Goal: Transaction & Acquisition: Obtain resource

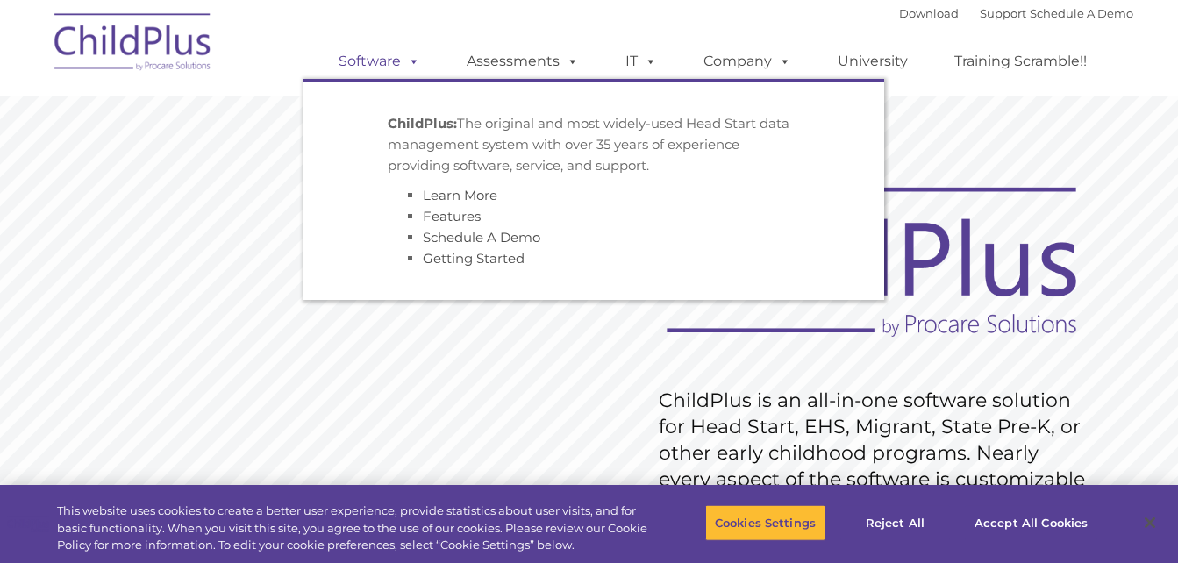
click at [407, 61] on span at bounding box center [410, 61] width 19 height 17
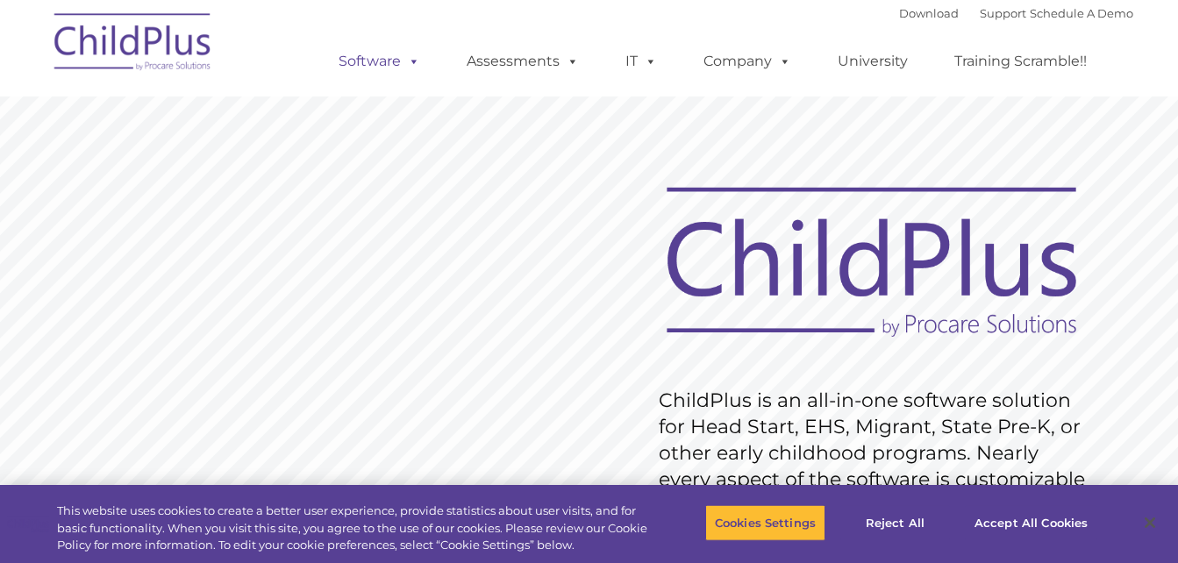
click at [407, 61] on span at bounding box center [410, 61] width 19 height 17
click at [1019, 512] on button "Accept All Cookies" at bounding box center [1031, 522] width 132 height 37
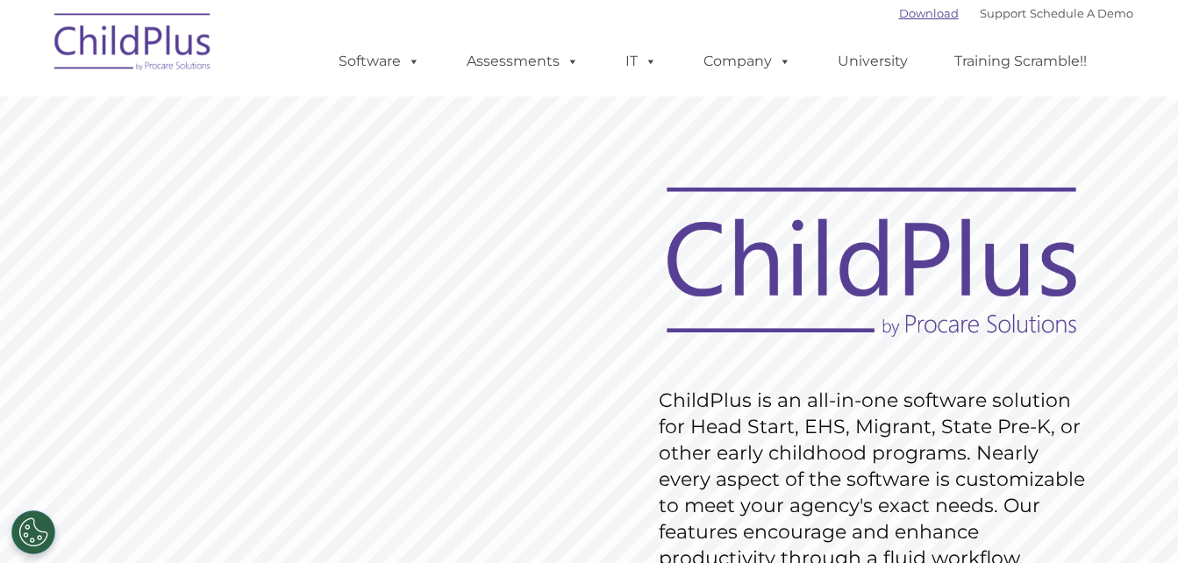
click at [899, 13] on link "Download" at bounding box center [929, 13] width 60 height 14
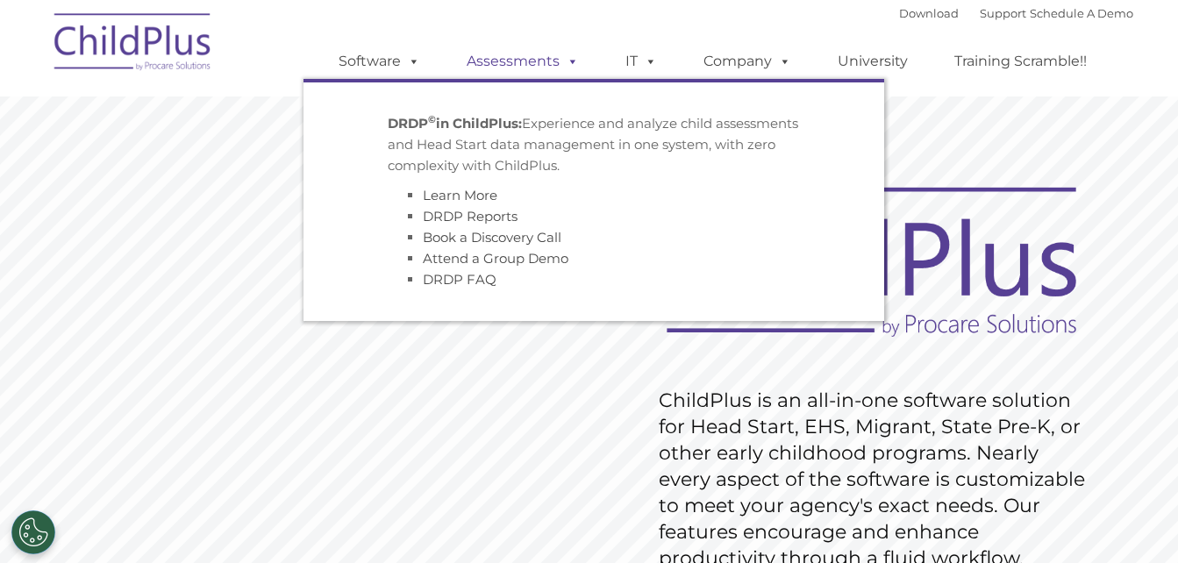
click at [569, 65] on span at bounding box center [569, 61] width 19 height 17
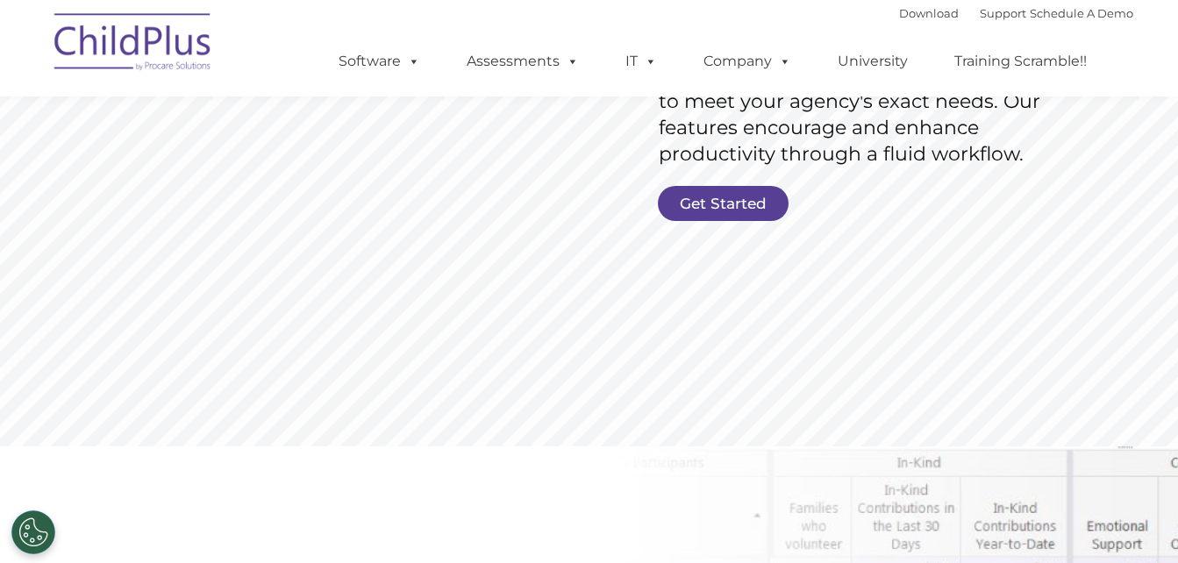
scroll to position [394, 0]
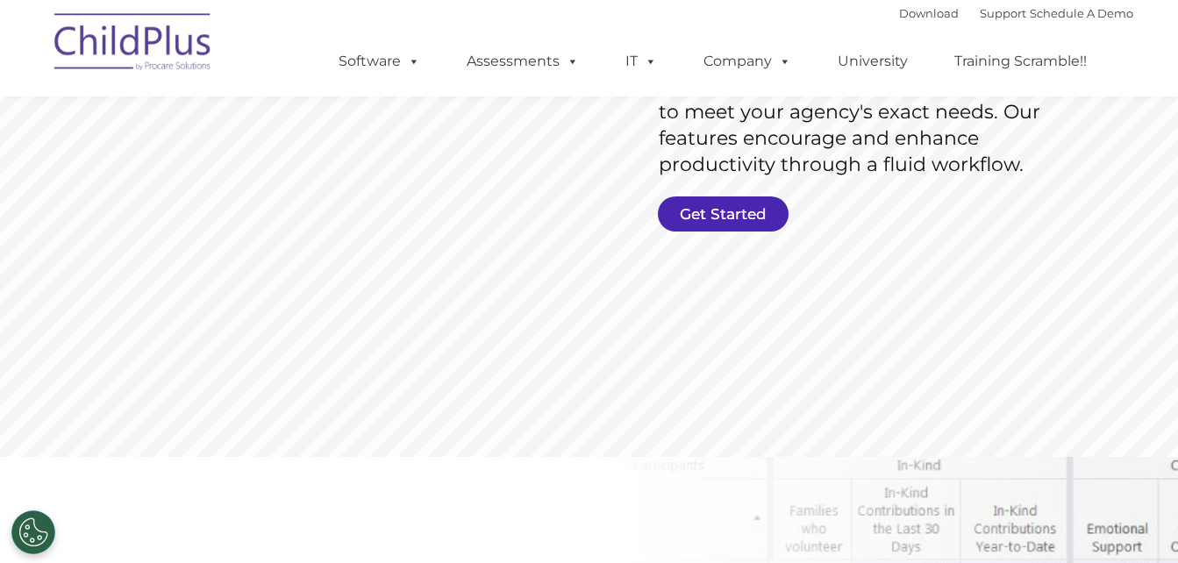
click at [667, 219] on link "Get Started" at bounding box center [723, 213] width 131 height 35
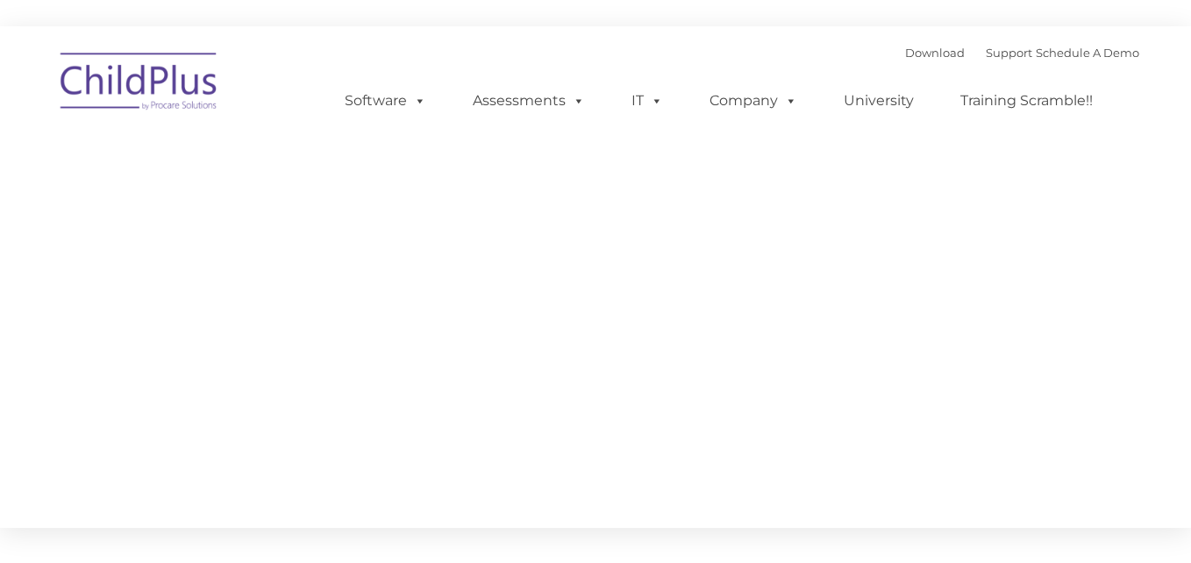
type input ""
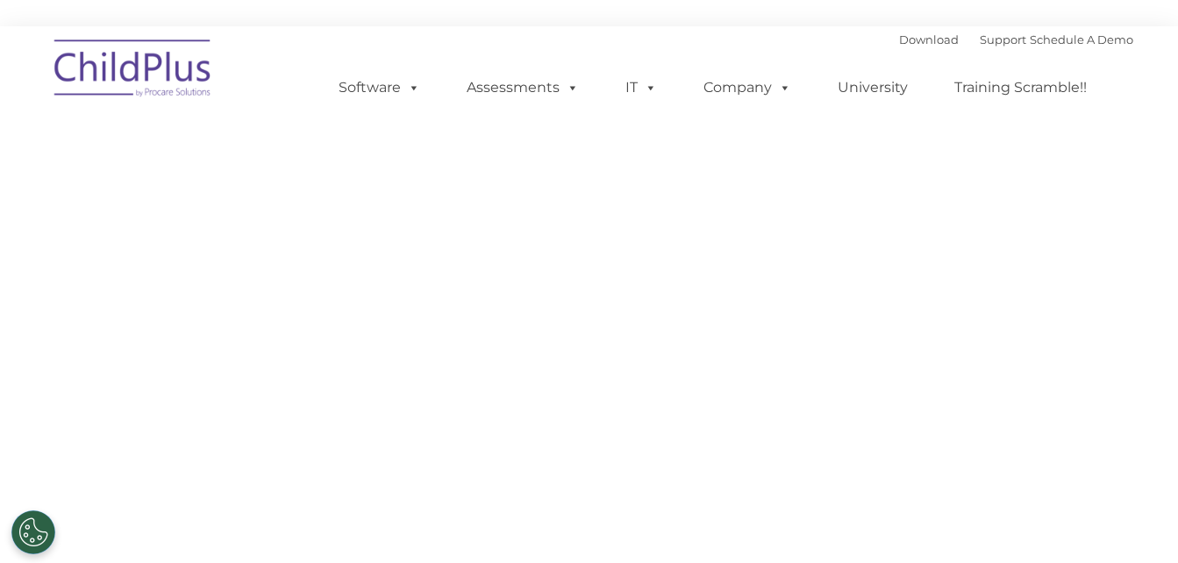
select select "MEDIUM"
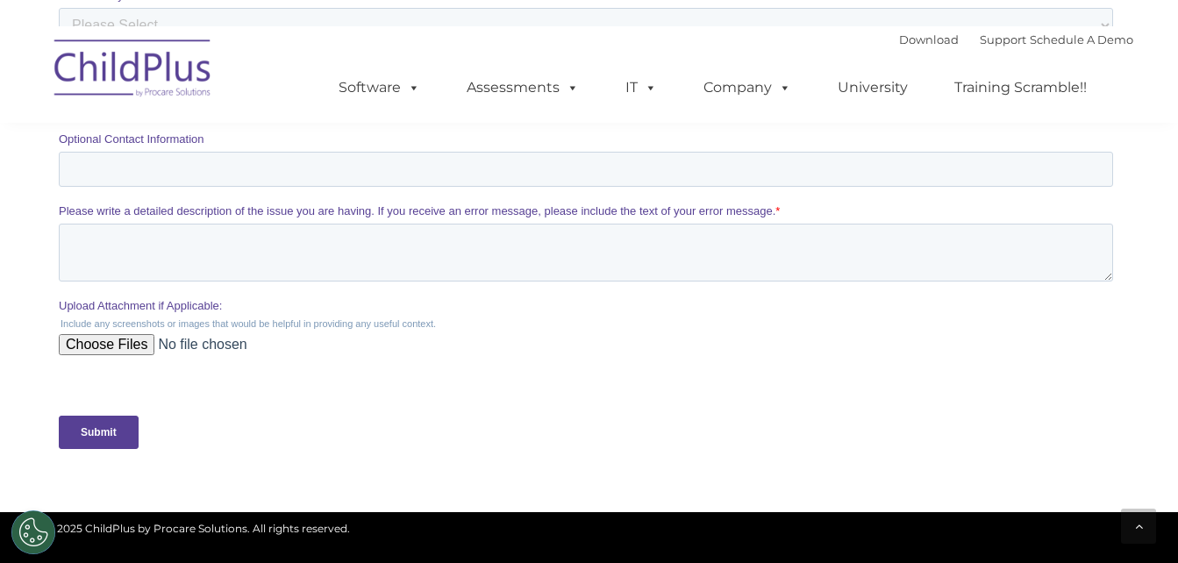
scroll to position [984, 0]
